Goal: Transaction & Acquisition: Purchase product/service

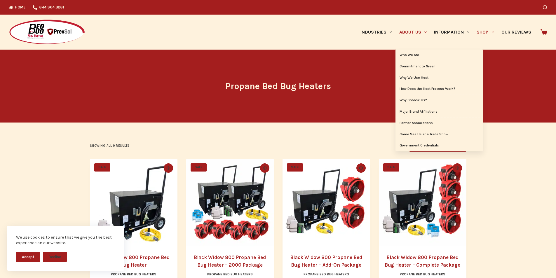
click at [395, 31] on link "About Us" at bounding box center [412, 32] width 35 height 35
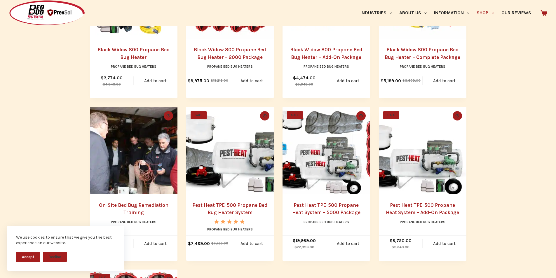
scroll to position [219, 0]
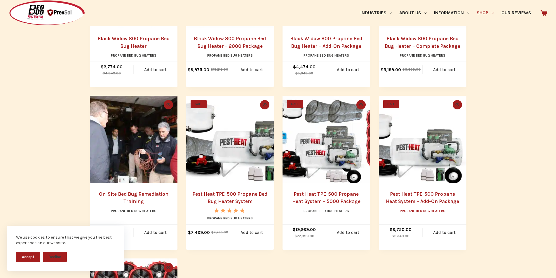
click at [407, 213] on link "Propane Bed Bug Heaters" at bounding box center [423, 211] width 46 height 4
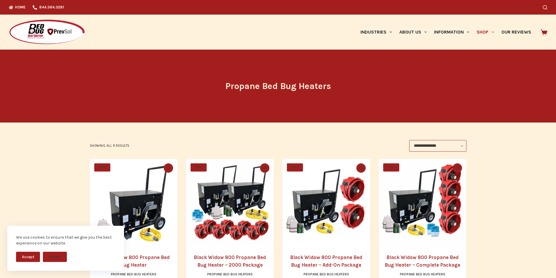
click at [9, 22] on img at bounding box center [47, 32] width 76 height 26
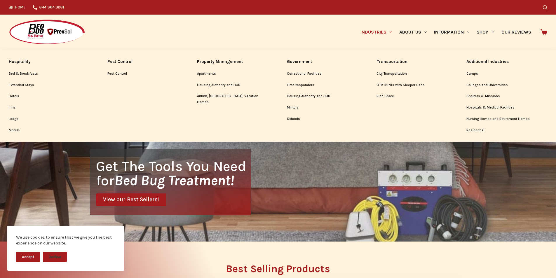
click at [356, 26] on link "Industries" at bounding box center [375, 32] width 39 height 35
